Goal: Contribute content

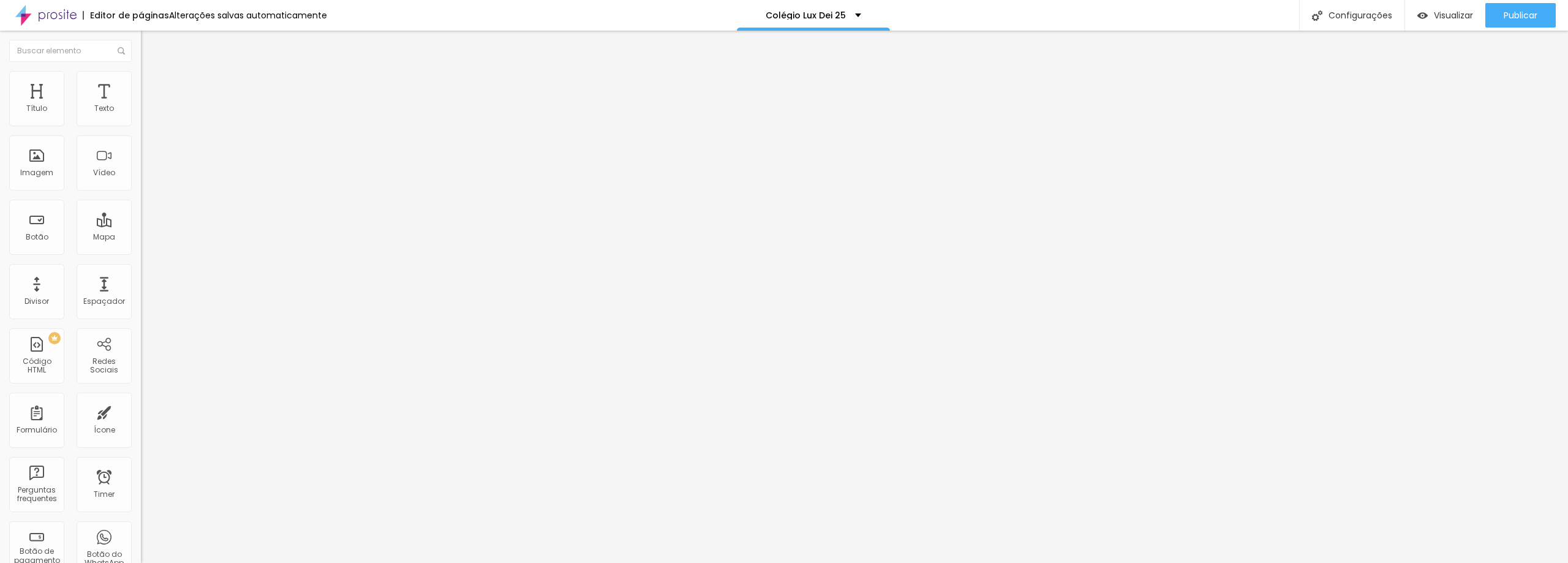
click at [141, 423] on textarea "Olá, Seja Bem Vindo! Formatura Col. Objetivo Lux Dei Jaçanã - Ensino Fund. e Mé…" at bounding box center [210, 433] width 138 height 21
click at [141, 423] on textarea "Olá, Seja Bem Vindo! Formatura Col. Objetivo Lux Dei Obj. Jaçanã - Ensino Fund.…" at bounding box center [210, 433] width 138 height 21
type textarea "Olá, Seja Bem Vindo! Formatura Col. Objetivo Lux Dei Obj. Jaçanã - Ensino Fund.…"
type input "h"
click at [1539, 18] on button "Publicar" at bounding box center [1520, 15] width 70 height 25
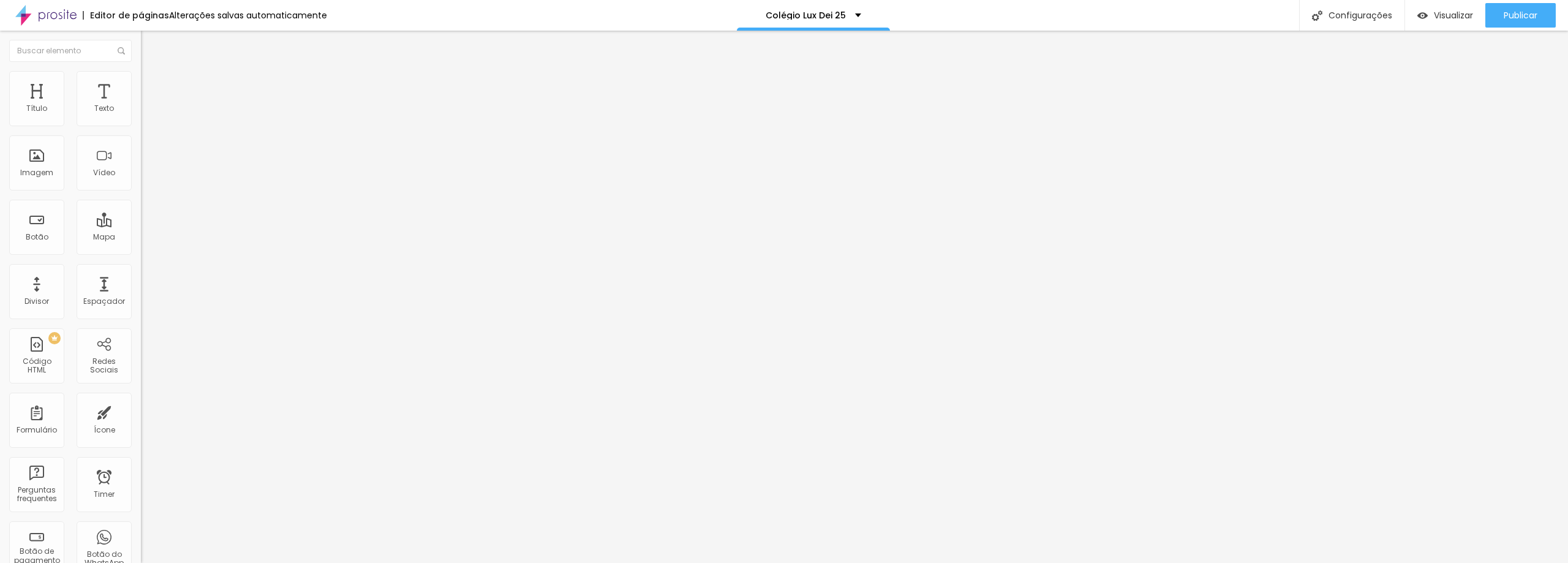
click at [141, 249] on input "text" at bounding box center [214, 246] width 147 height 12
paste input "https://drive.google.com/file/d/1DVx3HK4GROI7NIOCi8AnnMlafI3F71Ki/view?usp=shar…"
drag, startPoint x: 99, startPoint y: 251, endPoint x: -130, endPoint y: 249, distance: 229.0
click at [0, 249] on html "Editor de páginas Salvando... Colégio Lux Dei 25 Configurações Configurações da…" at bounding box center [784, 282] width 1568 height 563
type input "https://drive.google.com/file/d/1DVx3HK4GROI7NIOCi8AnnMlafI3F71Ki/view?usp=shar…"
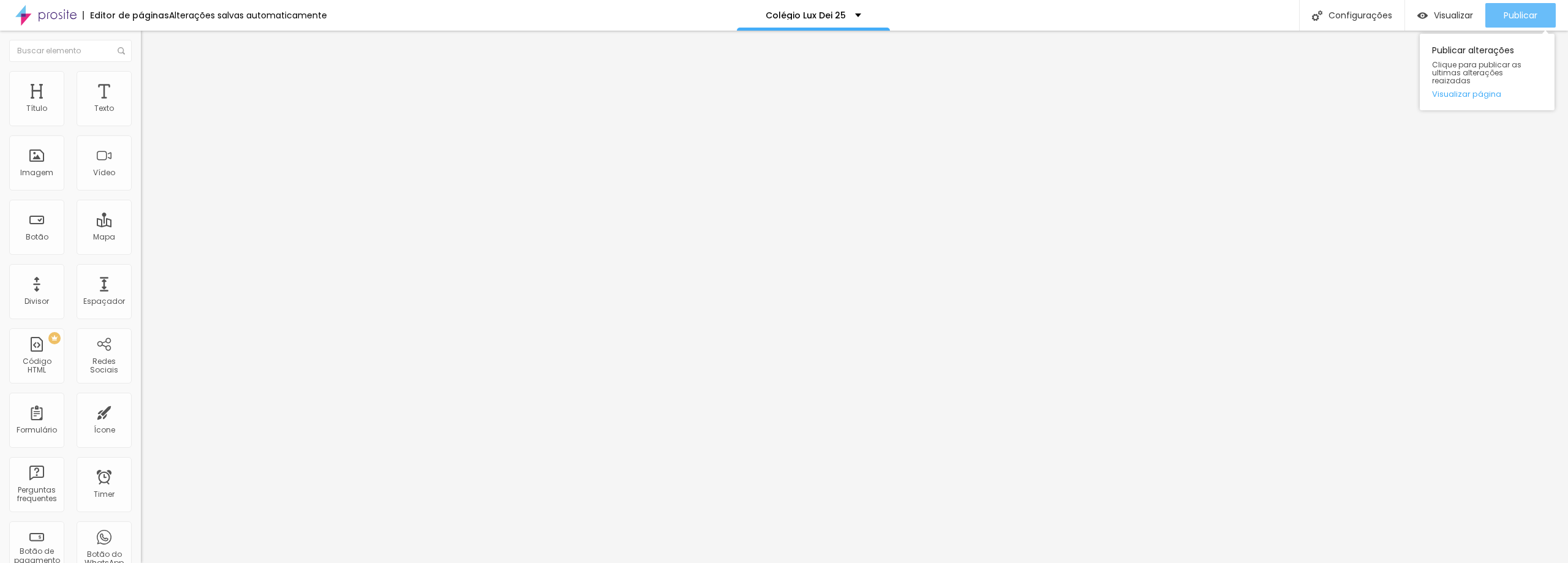
click at [1538, 19] on button "Publicar" at bounding box center [1520, 15] width 70 height 25
